Goal: Information Seeking & Learning: Learn about a topic

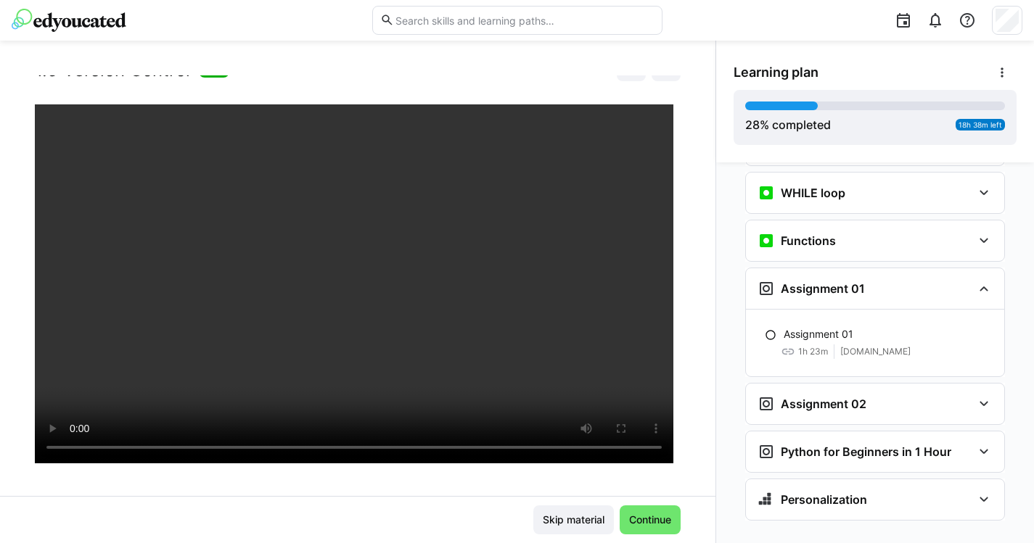
scroll to position [1296, 0]
click at [944, 396] on div "Assignment 02" at bounding box center [865, 404] width 215 height 17
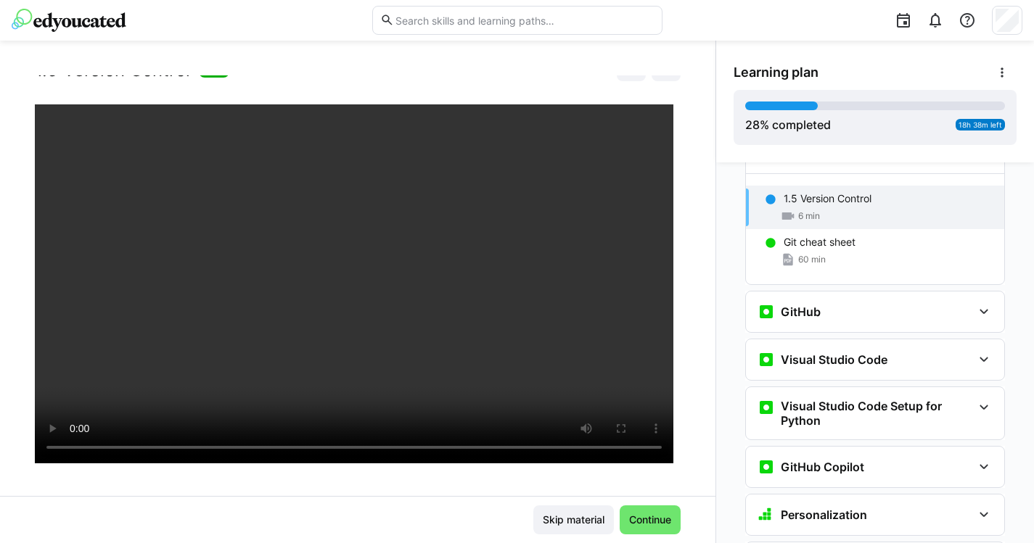
scroll to position [454, 0]
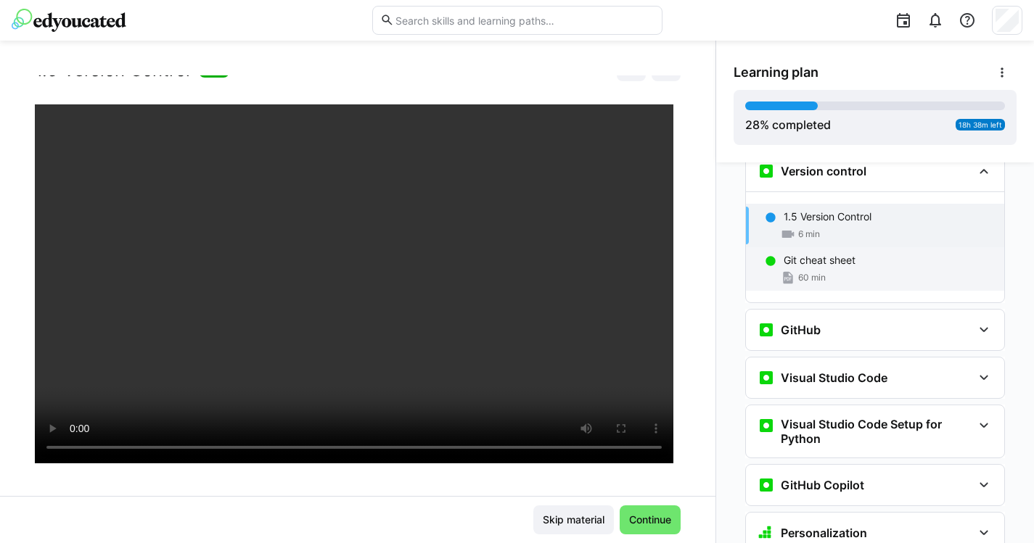
click at [824, 272] on span "60 min" at bounding box center [812, 278] width 28 height 12
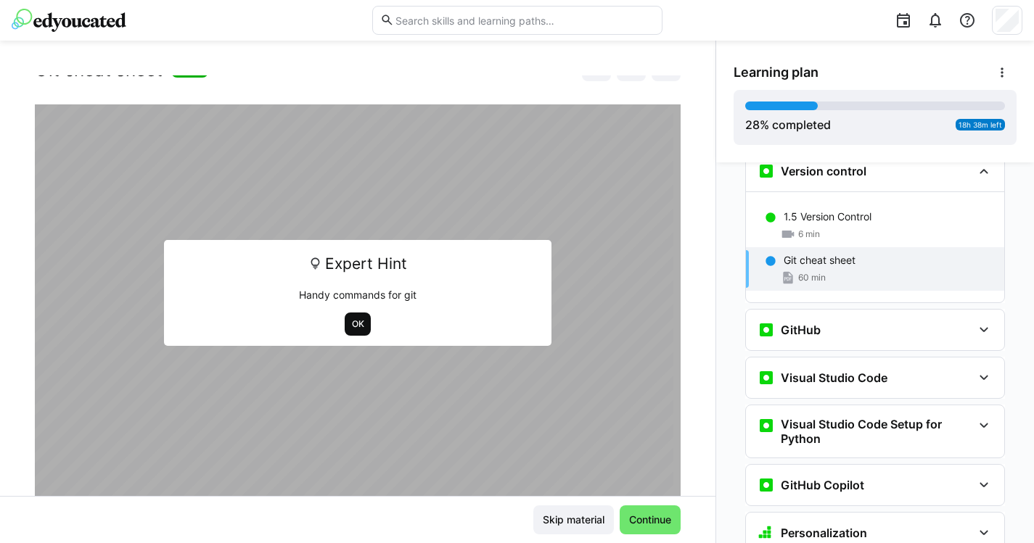
click at [353, 324] on span "OK" at bounding box center [357, 325] width 15 height 12
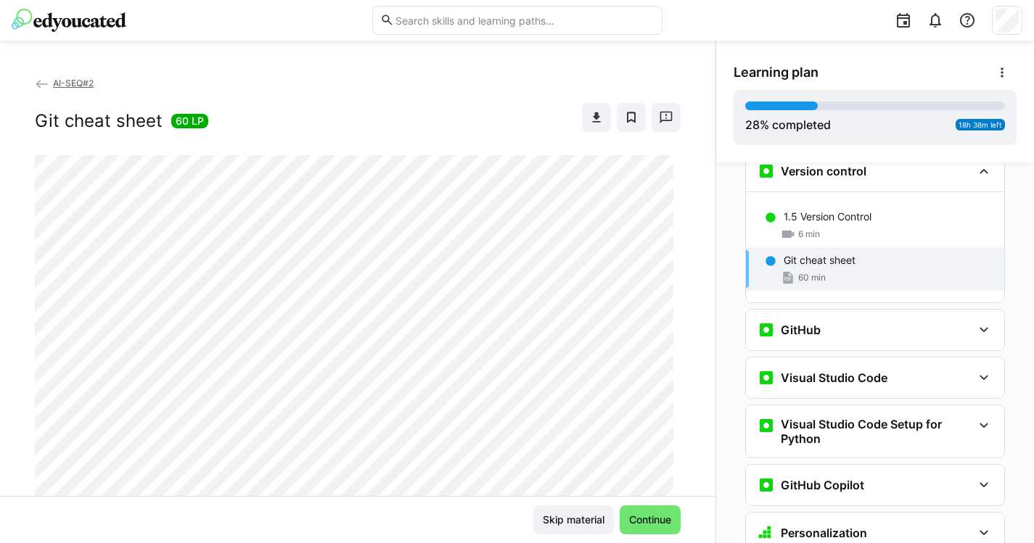
scroll to position [0, 0]
click at [594, 120] on eds-icon at bounding box center [596, 117] width 15 height 15
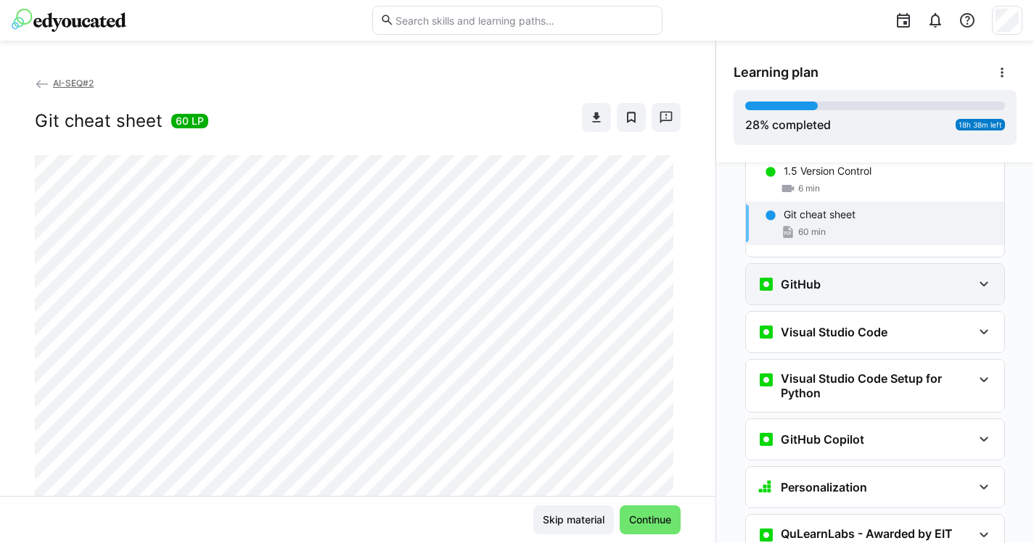
scroll to position [501, 0]
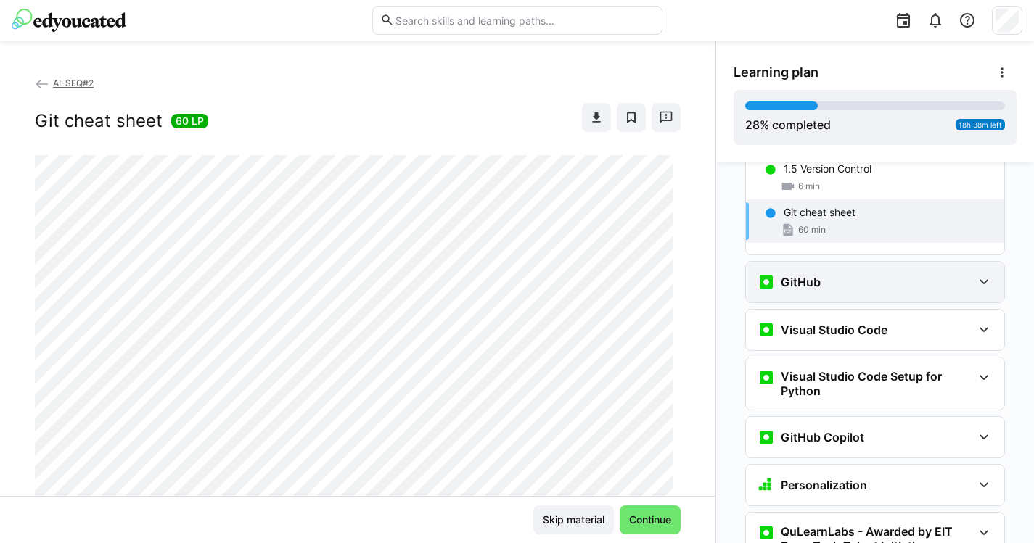
click at [800, 270] on div "GitHub" at bounding box center [875, 282] width 258 height 41
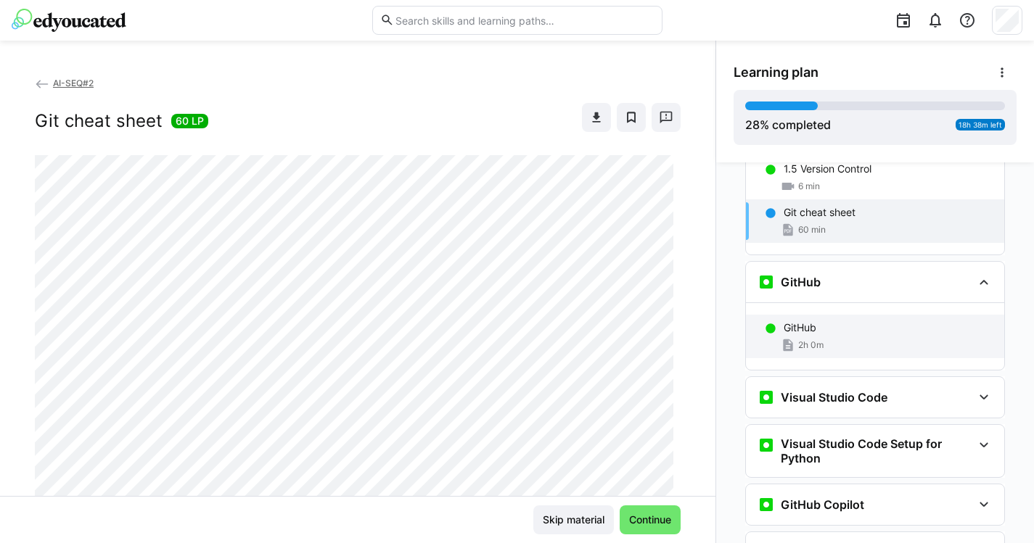
click at [869, 321] on div "GitHub" at bounding box center [888, 328] width 209 height 15
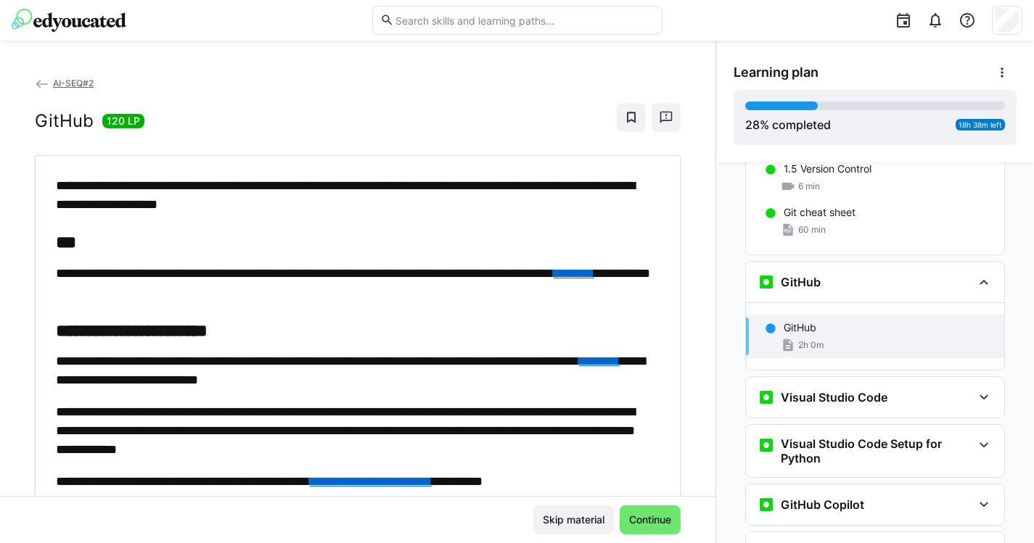
scroll to position [577, 0]
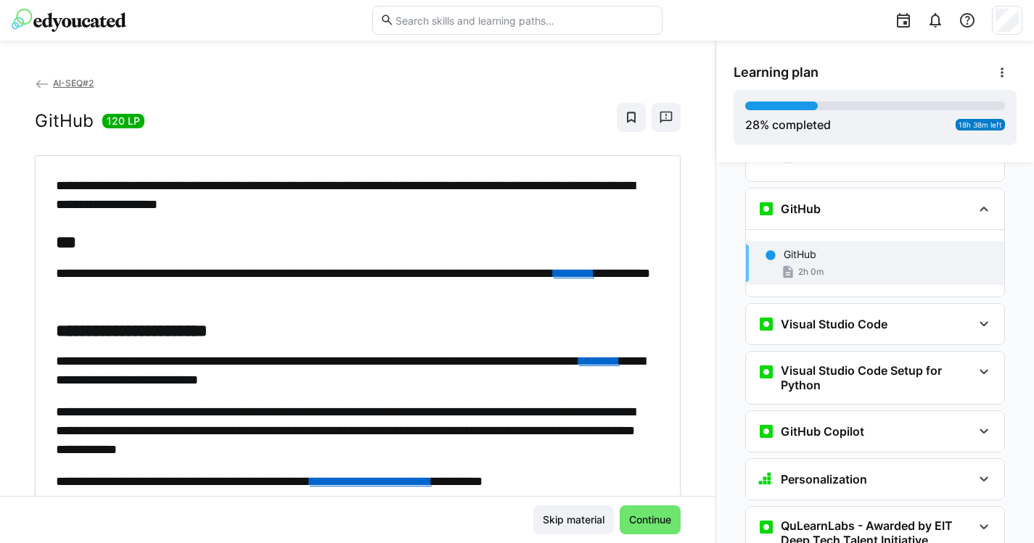
click at [869, 311] on app-classroom-navigation "Personalization Question 1 Question 2 Question 3 Question 4 Question 5 Assessme…" at bounding box center [875, 514] width 283 height 1818
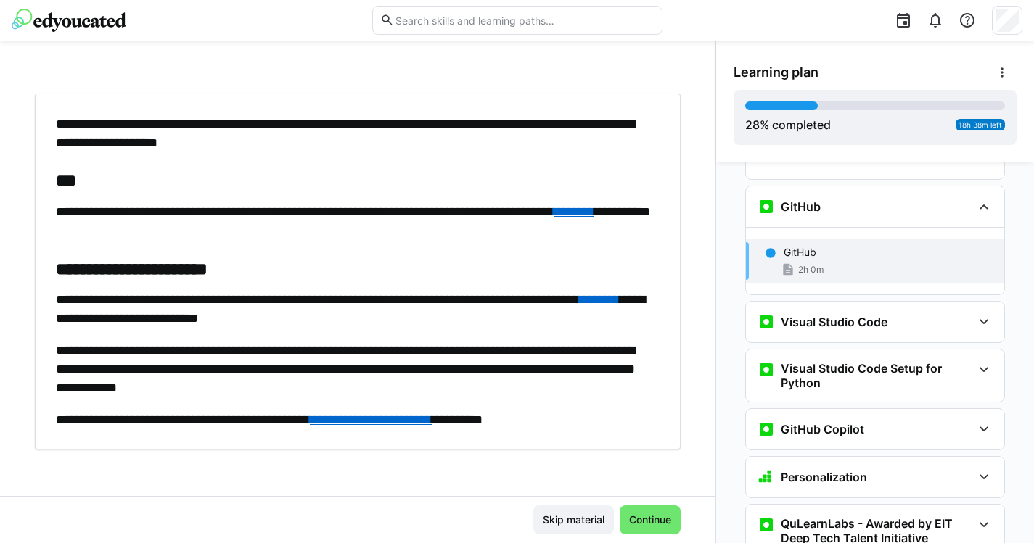
scroll to position [62, 0]
click at [874, 315] on h3 "Visual Studio Code" at bounding box center [834, 322] width 107 height 15
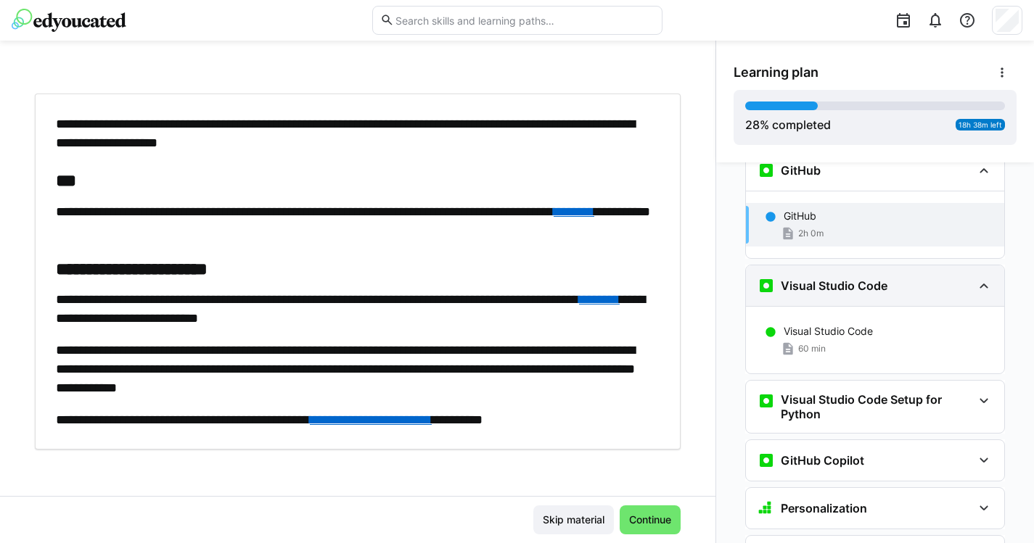
scroll to position [616, 0]
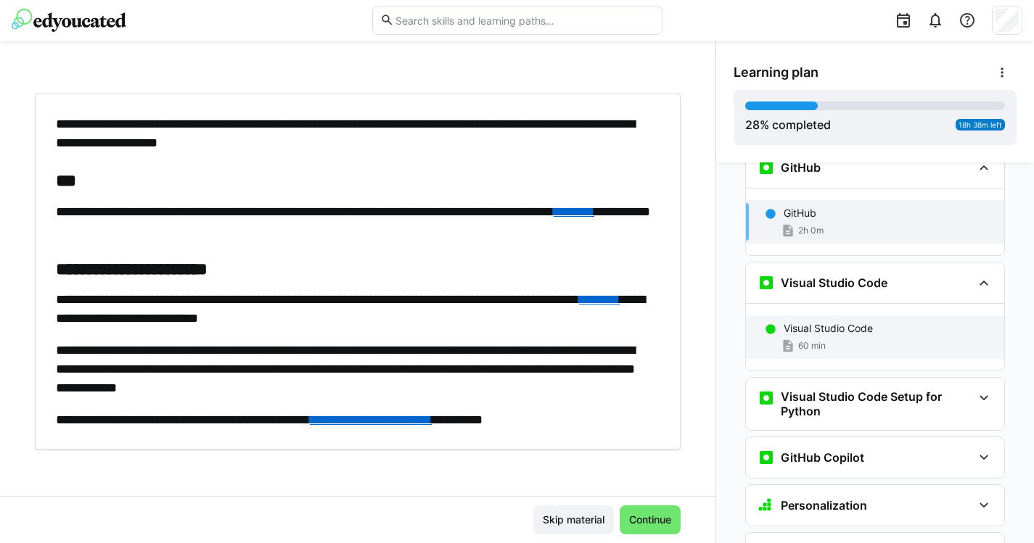
click at [863, 321] on p "Visual Studio Code" at bounding box center [828, 328] width 89 height 15
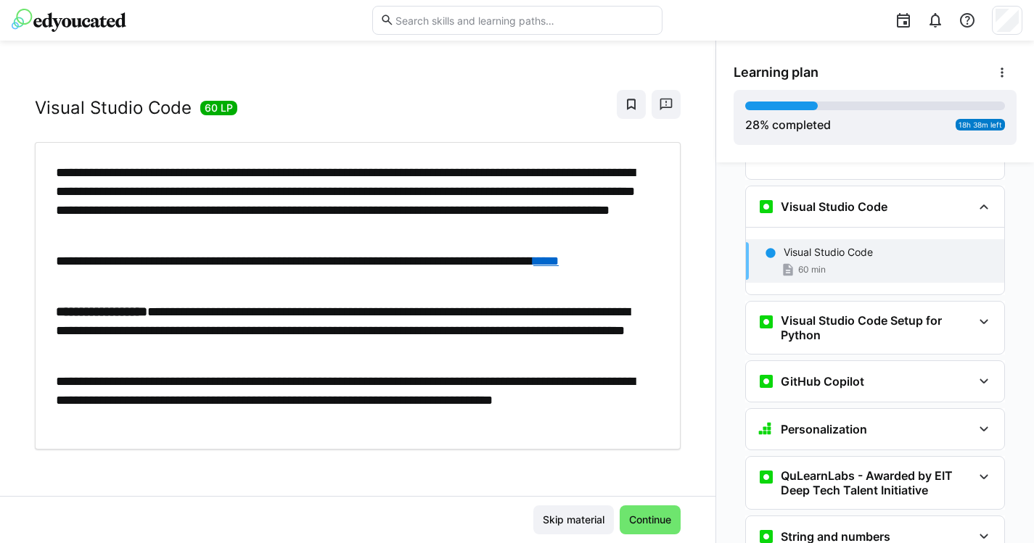
scroll to position [77, 0]
click at [559, 263] on link "****" at bounding box center [545, 261] width 25 height 13
drag, startPoint x: 350, startPoint y: 334, endPoint x: 381, endPoint y: 334, distance: 31.2
click at [381, 334] on p "**********" at bounding box center [354, 331] width 596 height 57
click at [367, 334] on p "**********" at bounding box center [354, 331] width 596 height 57
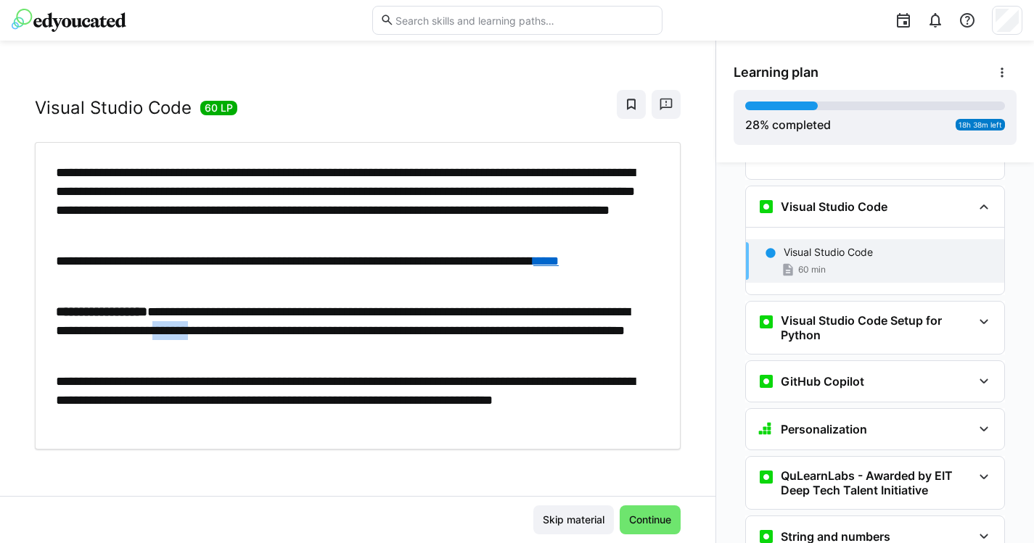
click at [367, 334] on p "**********" at bounding box center [354, 331] width 596 height 57
click at [672, 516] on span "Continue" at bounding box center [650, 520] width 46 height 15
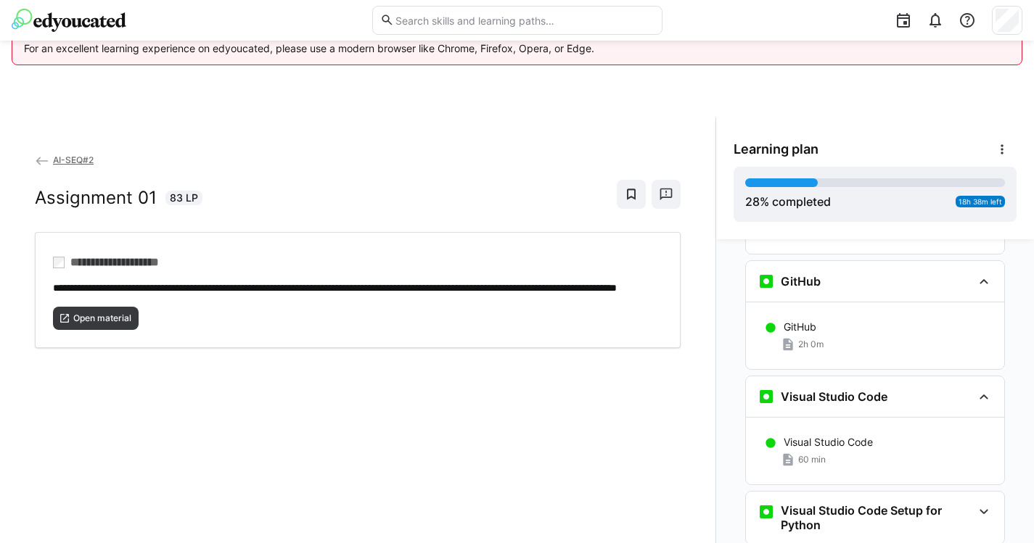
scroll to position [594, 0]
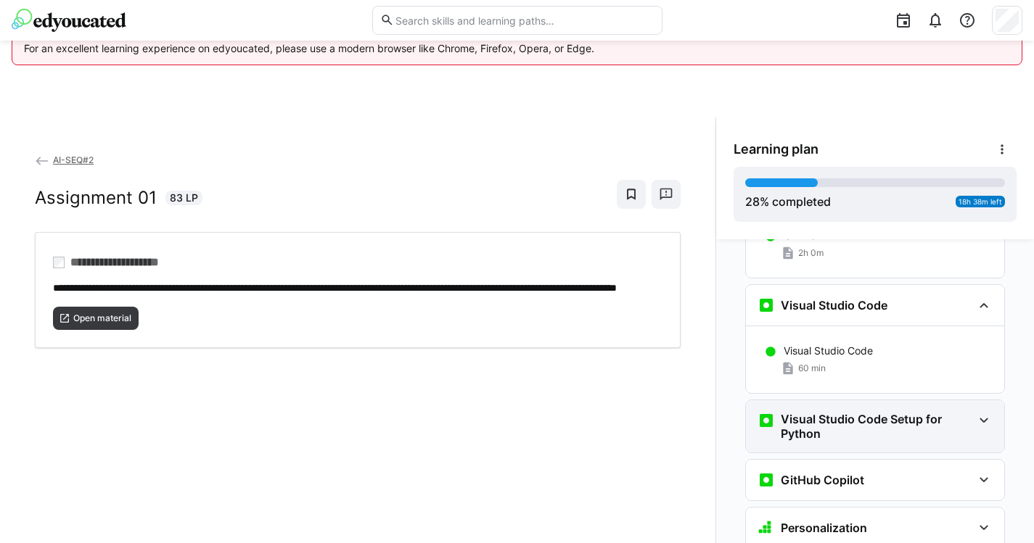
click at [859, 412] on h3 "Visual Studio Code Setup for Python" at bounding box center [877, 426] width 192 height 29
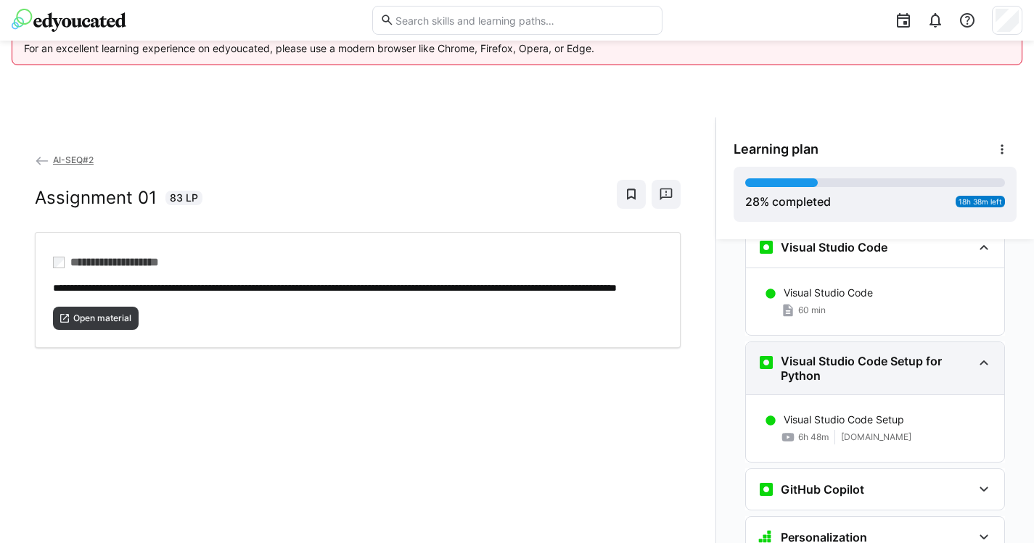
scroll to position [747, 0]
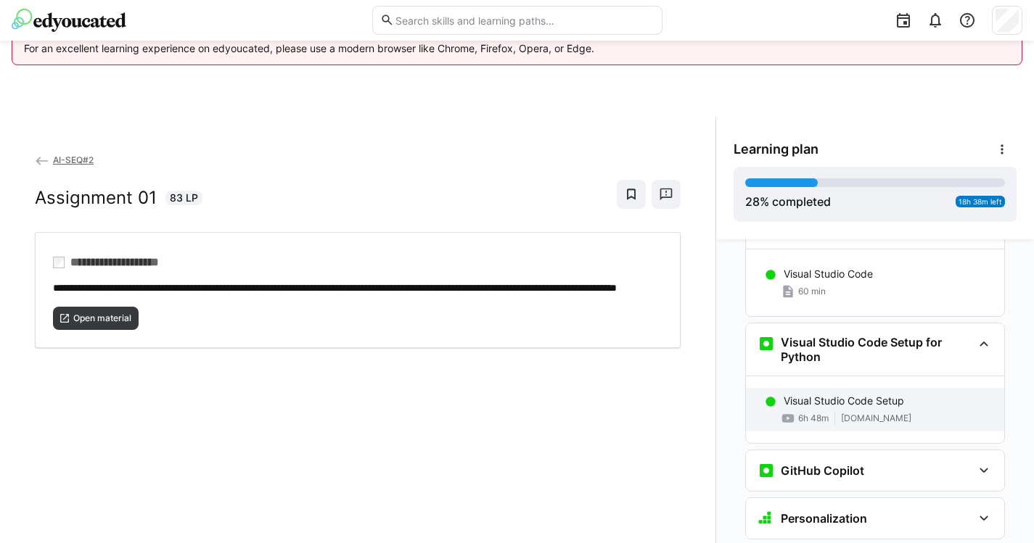
click at [845, 394] on p "Visual Studio Code Setup" at bounding box center [844, 401] width 120 height 15
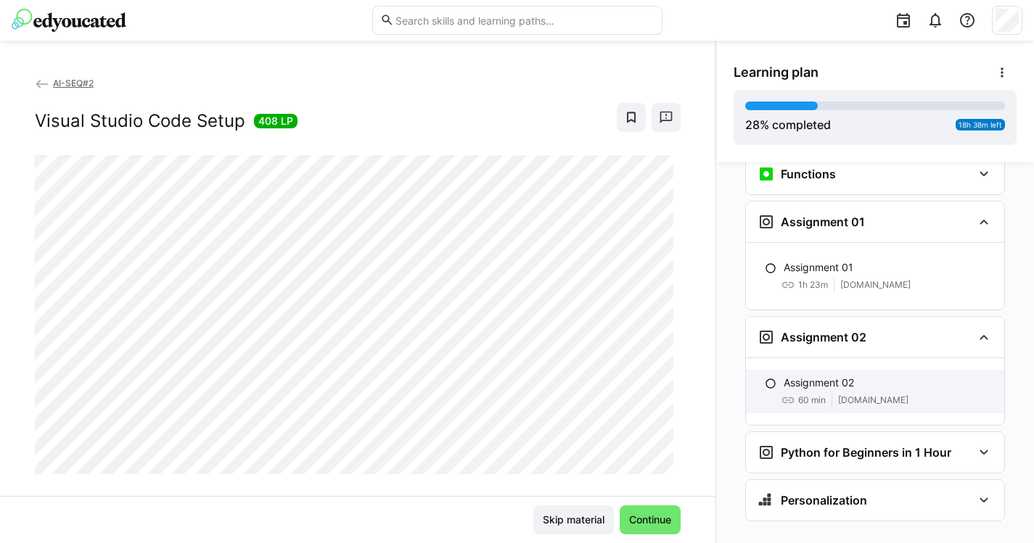
scroll to position [77, 0]
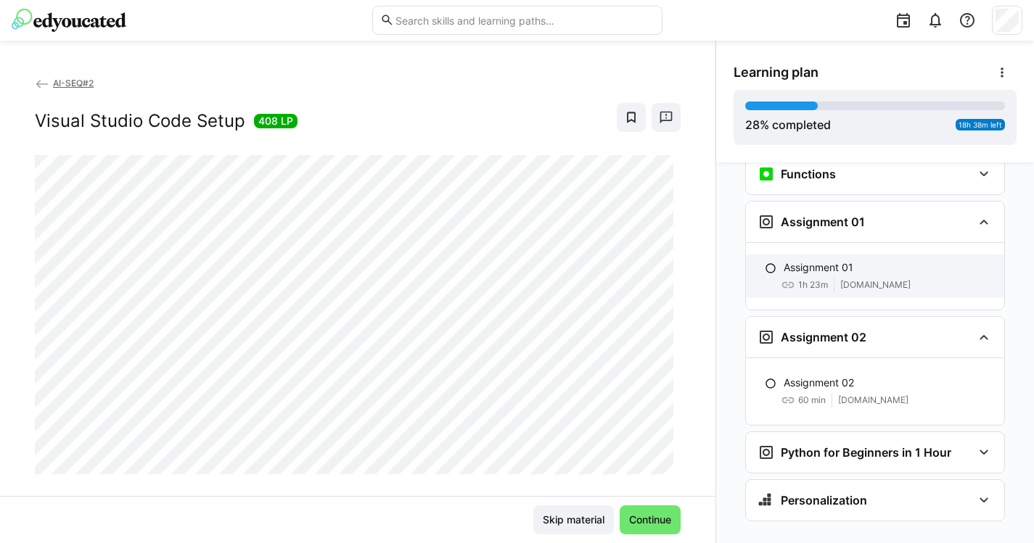
click at [871, 255] on div "Assignment 01 1h 23m [DOMAIN_NAME]" at bounding box center [875, 277] width 258 height 44
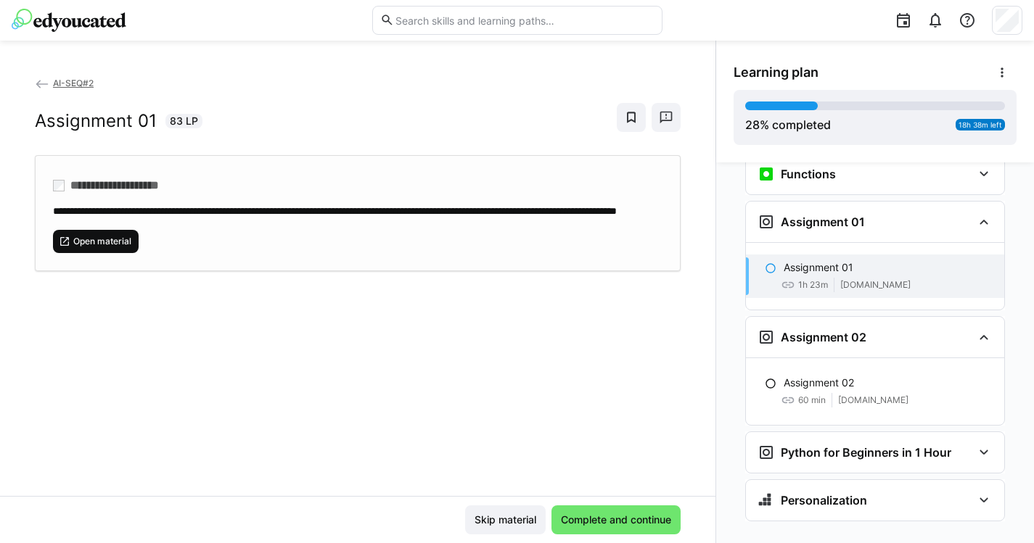
click at [126, 247] on span "Open material" at bounding box center [102, 242] width 61 height 12
click at [71, 248] on span "Open material" at bounding box center [96, 241] width 86 height 23
click at [104, 247] on span "Open material" at bounding box center [102, 242] width 61 height 12
click at [91, 247] on span "Open material" at bounding box center [102, 242] width 61 height 12
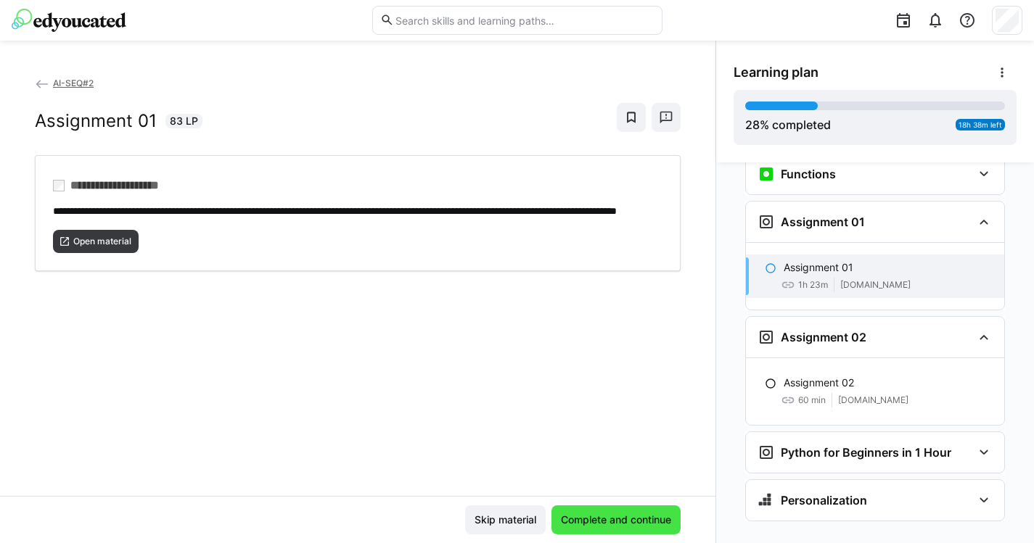
click at [591, 515] on span "Complete and continue" at bounding box center [616, 520] width 115 height 15
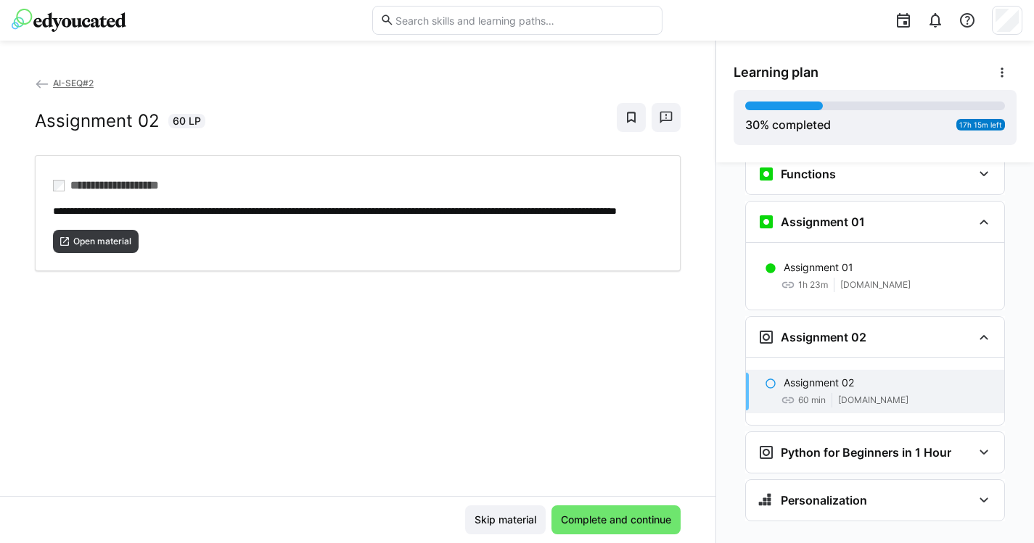
click at [597, 381] on div "**********" at bounding box center [357, 285] width 715 height 421
click at [110, 247] on span "Open material" at bounding box center [102, 242] width 61 height 12
click at [74, 247] on span "Open material" at bounding box center [102, 242] width 61 height 12
click at [101, 247] on span "Open material" at bounding box center [102, 242] width 61 height 12
click at [85, 247] on span "Open material" at bounding box center [102, 242] width 61 height 12
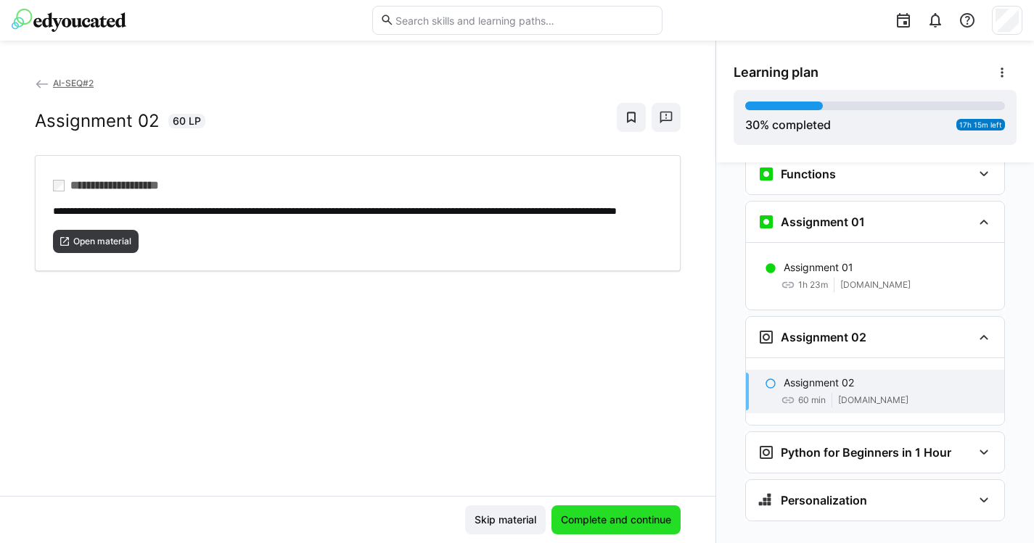
click at [612, 512] on span "Complete and continue" at bounding box center [615, 520] width 129 height 29
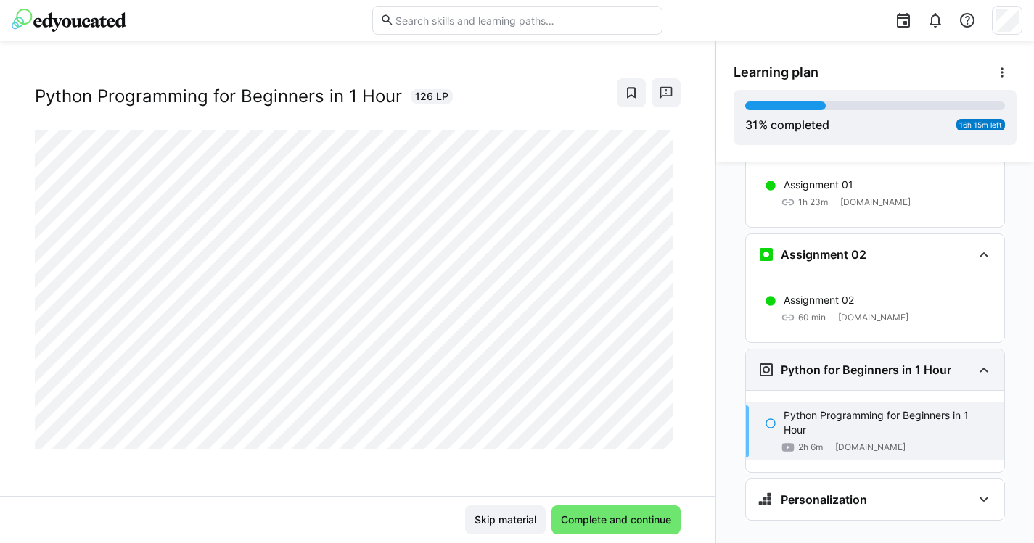
scroll to position [1648, 0]
